Goal: Transaction & Acquisition: Book appointment/travel/reservation

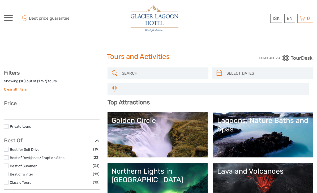
select select
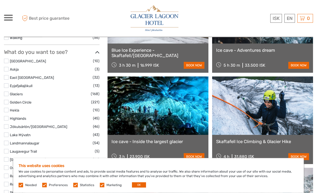
scroll to position [242, 0]
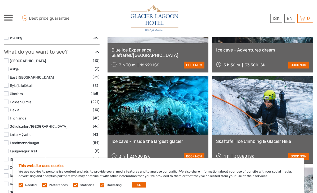
click at [176, 134] on link at bounding box center [158, 106] width 101 height 58
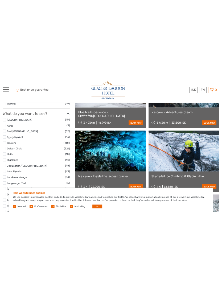
scroll to position [260, 0]
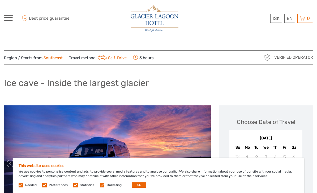
scroll to position [0, 0]
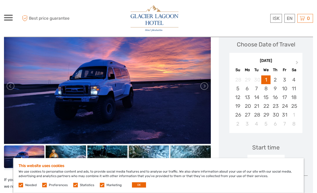
click at [201, 89] on link at bounding box center [204, 86] width 9 height 9
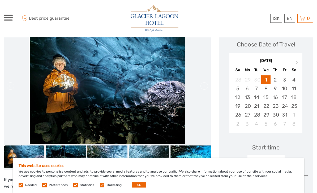
scroll to position [78, 0]
click at [202, 87] on link at bounding box center [204, 86] width 9 height 9
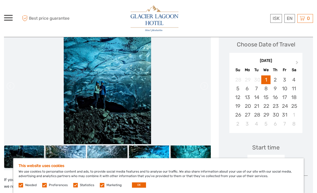
click at [205, 96] on li at bounding box center [107, 86] width 207 height 116
click at [207, 97] on li at bounding box center [107, 86] width 207 height 116
click at [179, 164] on img at bounding box center [191, 157] width 40 height 23
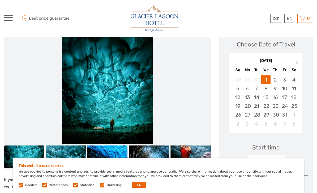
click at [154, 157] on img at bounding box center [149, 157] width 40 height 23
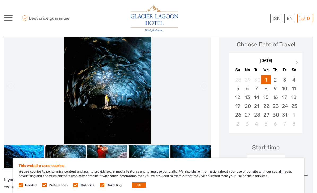
click at [114, 163] on img at bounding box center [107, 157] width 40 height 23
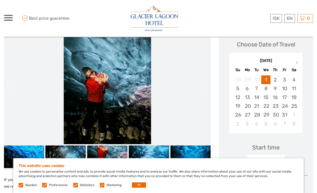
click at [71, 157] on img at bounding box center [65, 157] width 40 height 23
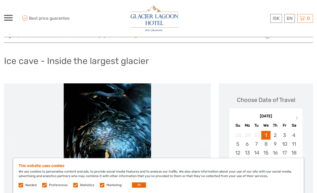
scroll to position [0, 0]
